Goal: Find specific page/section: Find specific page/section

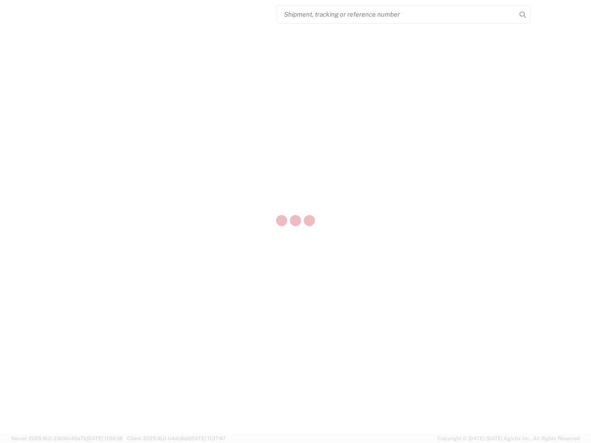
select select "US"
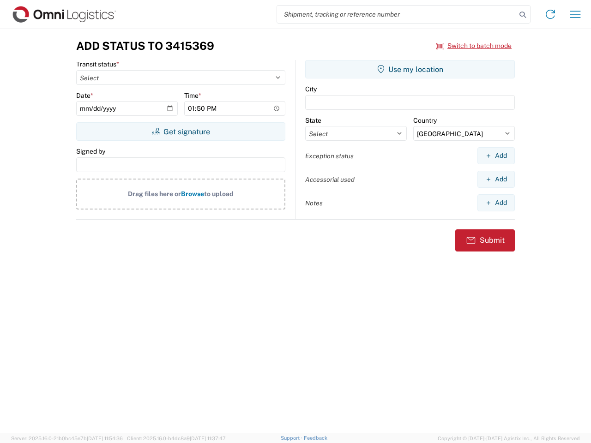
click at [397, 14] on input "search" at bounding box center [396, 15] width 239 height 18
click at [523, 15] on icon at bounding box center [522, 14] width 13 height 13
click at [550, 14] on icon at bounding box center [550, 14] width 15 height 15
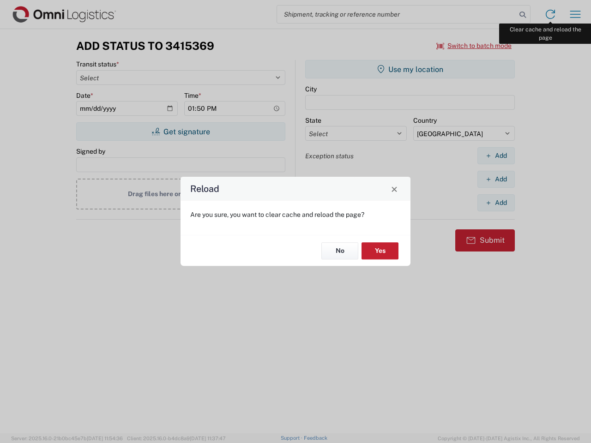
click at [575, 14] on div "Reload Are you sure, you want to clear cache and reload the page? No Yes" at bounding box center [295, 221] width 591 height 443
click at [474, 46] on div "Reload Are you sure, you want to clear cache and reload the page? No Yes" at bounding box center [295, 221] width 591 height 443
click at [181, 132] on div "Reload Are you sure, you want to clear cache and reload the page? No Yes" at bounding box center [295, 221] width 591 height 443
click at [410, 69] on div "Reload Are you sure, you want to clear cache and reload the page? No Yes" at bounding box center [295, 221] width 591 height 443
click at [496, 156] on div "Reload Are you sure, you want to clear cache and reload the page? No Yes" at bounding box center [295, 221] width 591 height 443
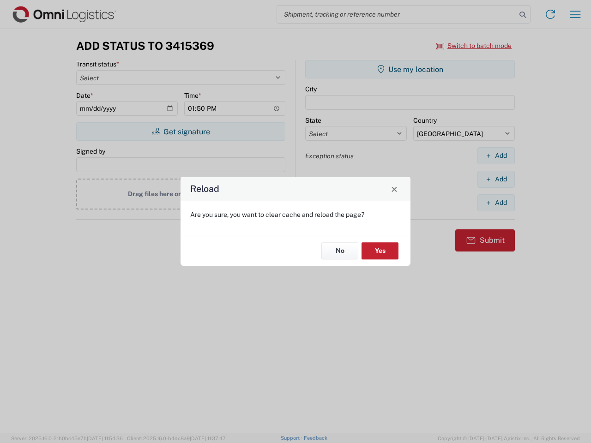
click at [496, 179] on div "Reload Are you sure, you want to clear cache and reload the page? No Yes" at bounding box center [295, 221] width 591 height 443
click at [496, 203] on div "Reload Are you sure, you want to clear cache and reload the page? No Yes" at bounding box center [295, 221] width 591 height 443
